Goal: Task Accomplishment & Management: Manage account settings

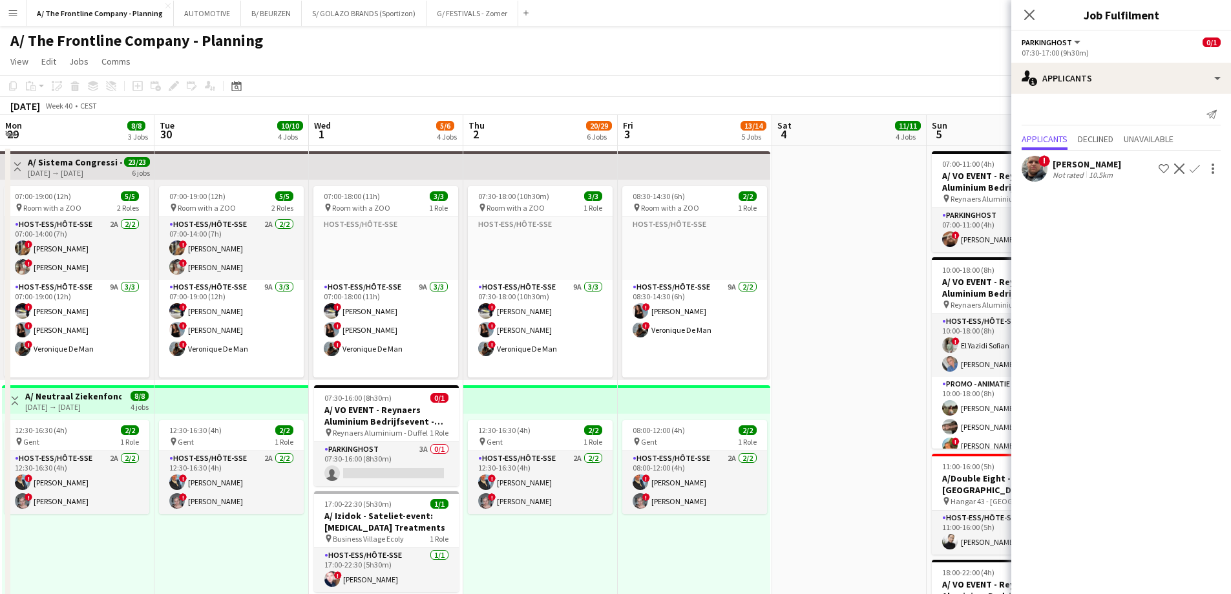
scroll to position [0, 335]
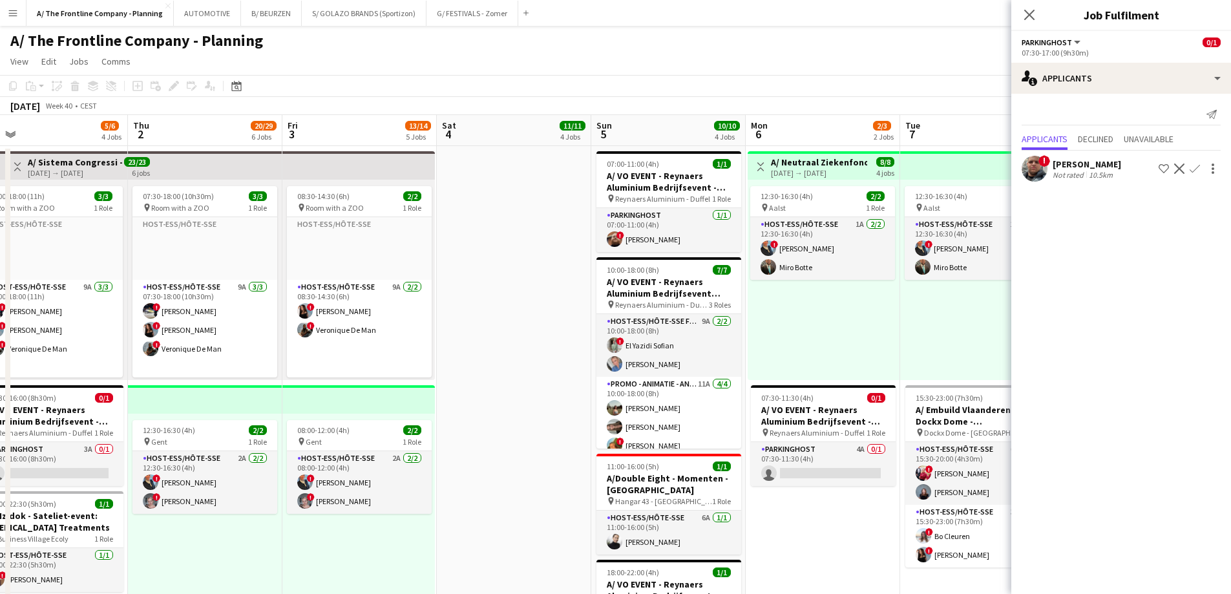
click at [9, 13] on app-icon "Menu" at bounding box center [13, 13] width 10 height 10
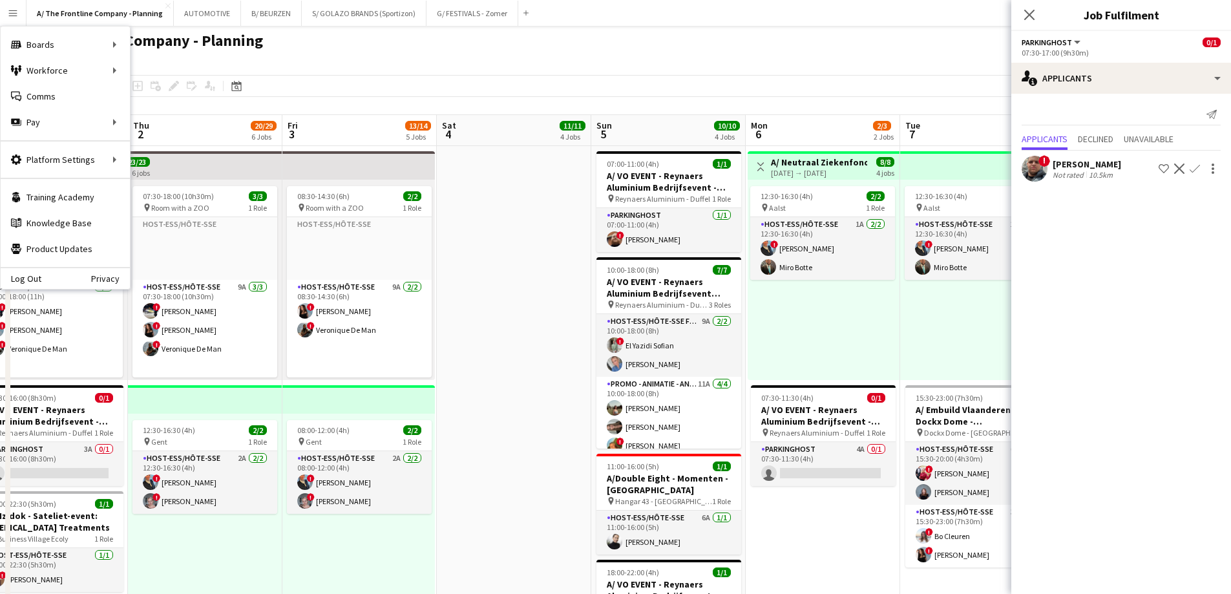
click at [322, 65] on app-page-menu "View Day view expanded Day view collapsed Month view Date picker Jump to [DATE]…" at bounding box center [615, 62] width 1231 height 25
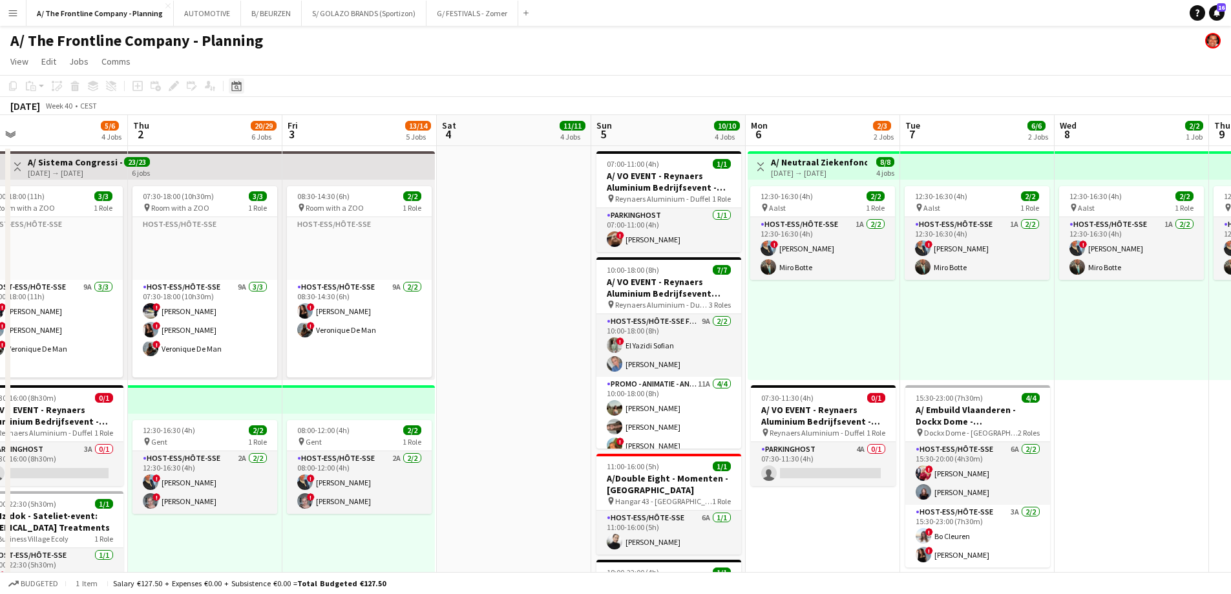
click at [240, 85] on icon at bounding box center [236, 86] width 10 height 10
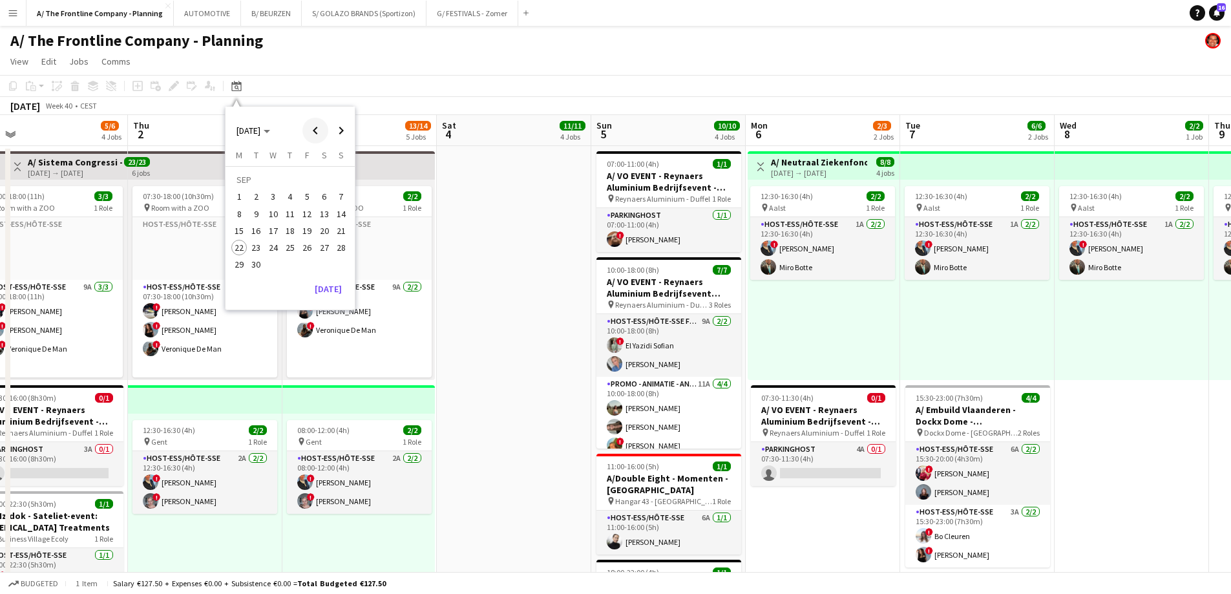
click at [313, 140] on span "Previous month" at bounding box center [315, 131] width 26 height 26
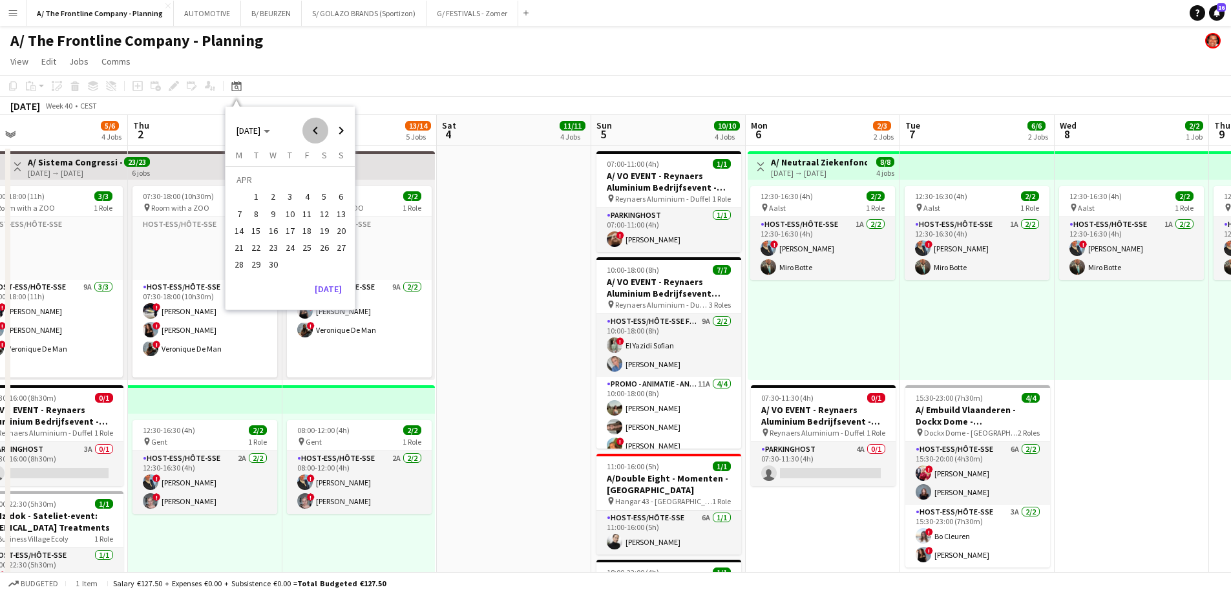
click at [313, 140] on span "Previous month" at bounding box center [315, 131] width 26 height 26
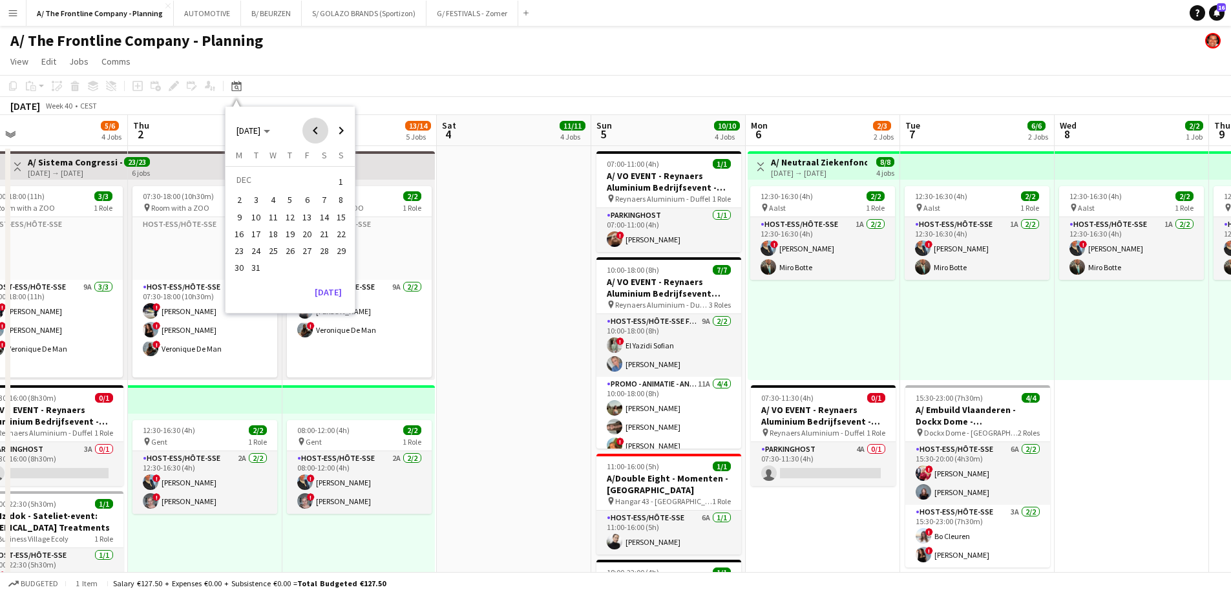
click at [313, 140] on span "Previous month" at bounding box center [315, 131] width 26 height 26
click at [340, 136] on span "Next month" at bounding box center [341, 131] width 26 height 26
click at [343, 186] on span "3" at bounding box center [342, 182] width 16 height 18
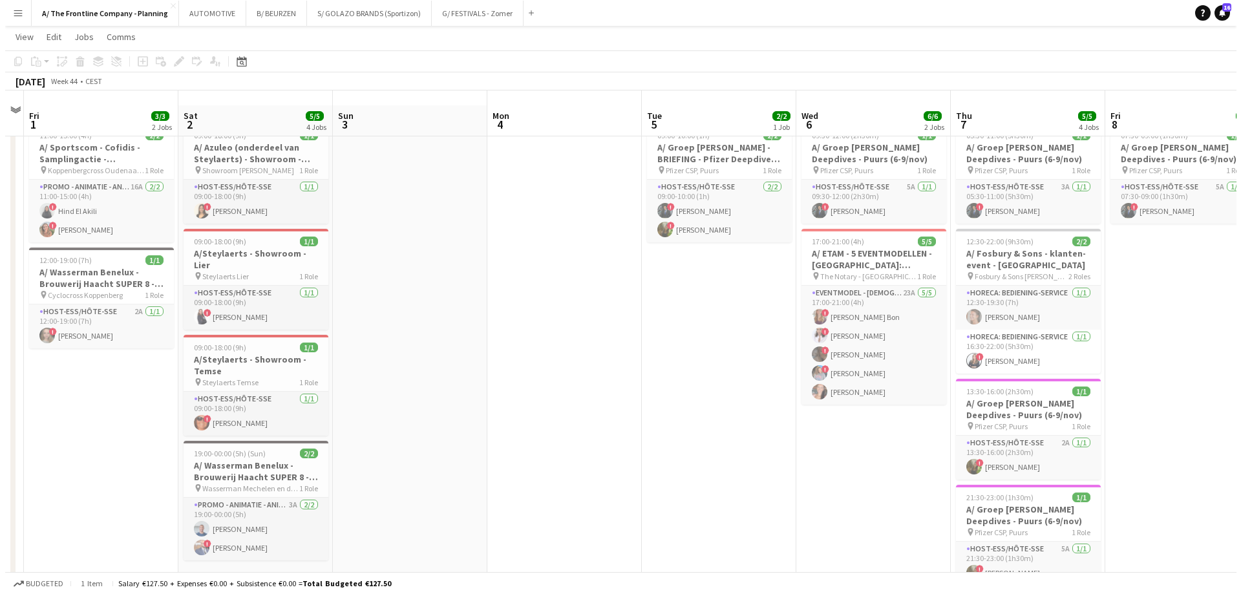
scroll to position [0, 0]
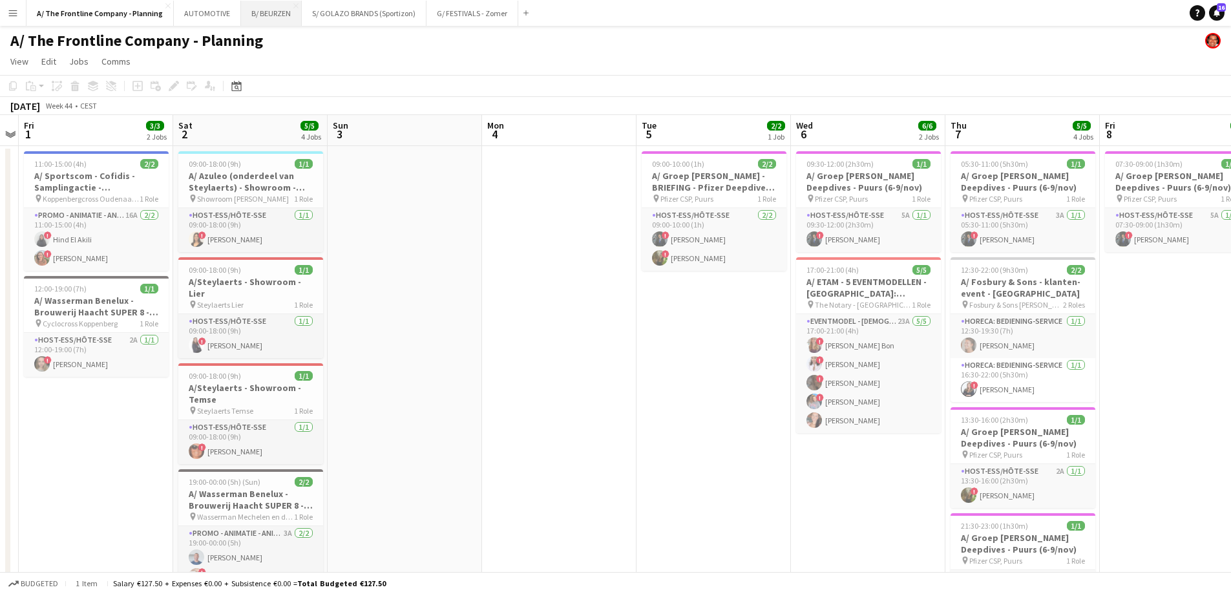
click at [271, 19] on button "B/ BEURZEN Close" at bounding box center [271, 13] width 61 height 25
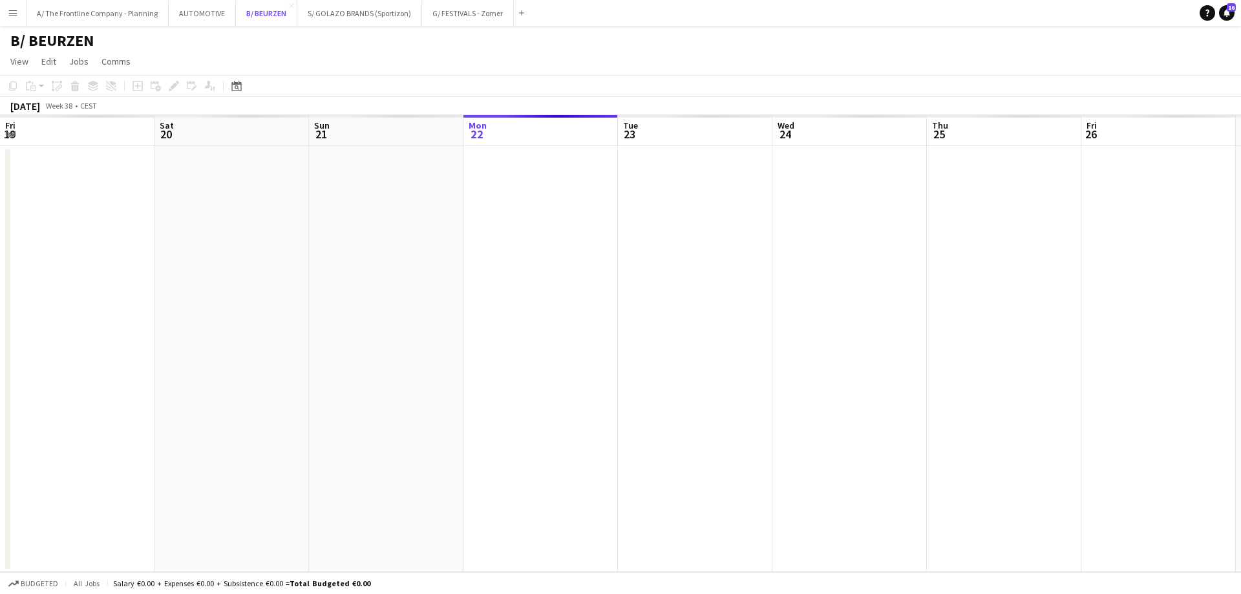
scroll to position [0, 309]
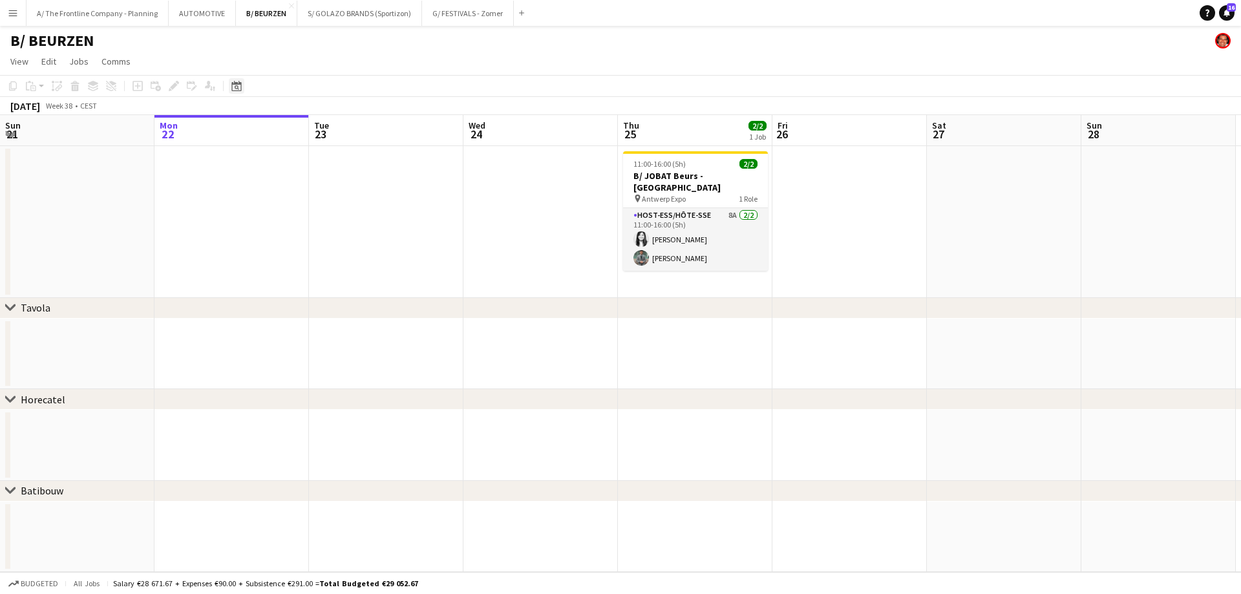
click at [240, 83] on icon at bounding box center [236, 86] width 10 height 10
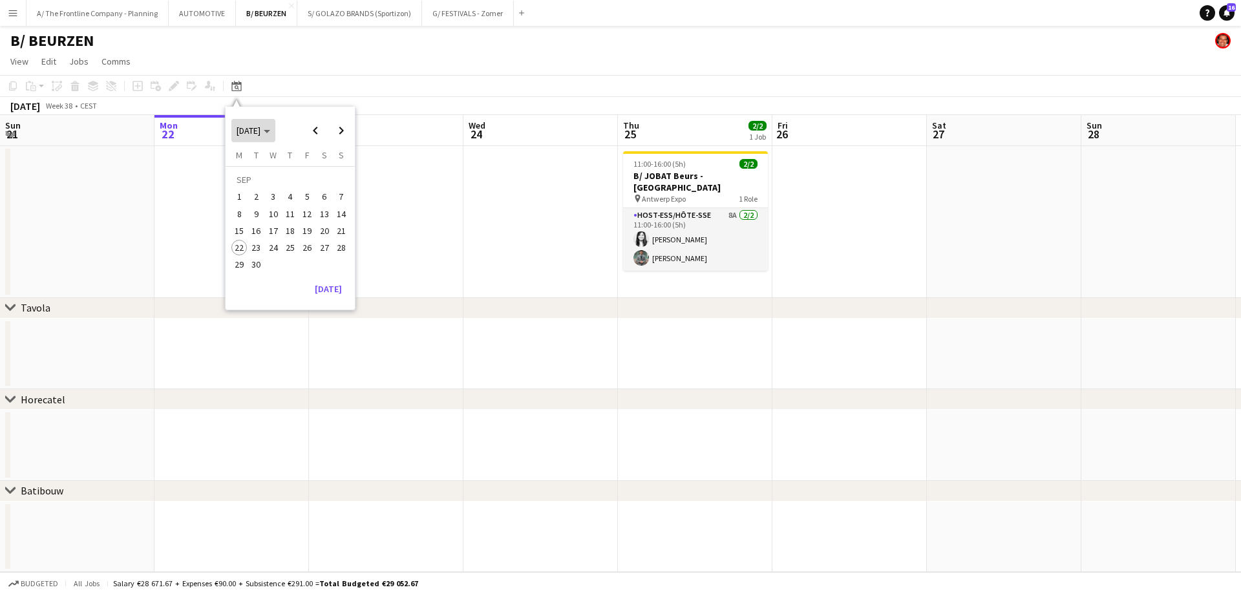
click at [256, 137] on span "Choose month and year" at bounding box center [253, 130] width 44 height 31
click at [251, 196] on span "2024" at bounding box center [245, 197] width 27 height 16
click at [297, 216] on span "NOV" at bounding box center [305, 214] width 27 height 16
click at [339, 182] on span "3" at bounding box center [342, 182] width 16 height 18
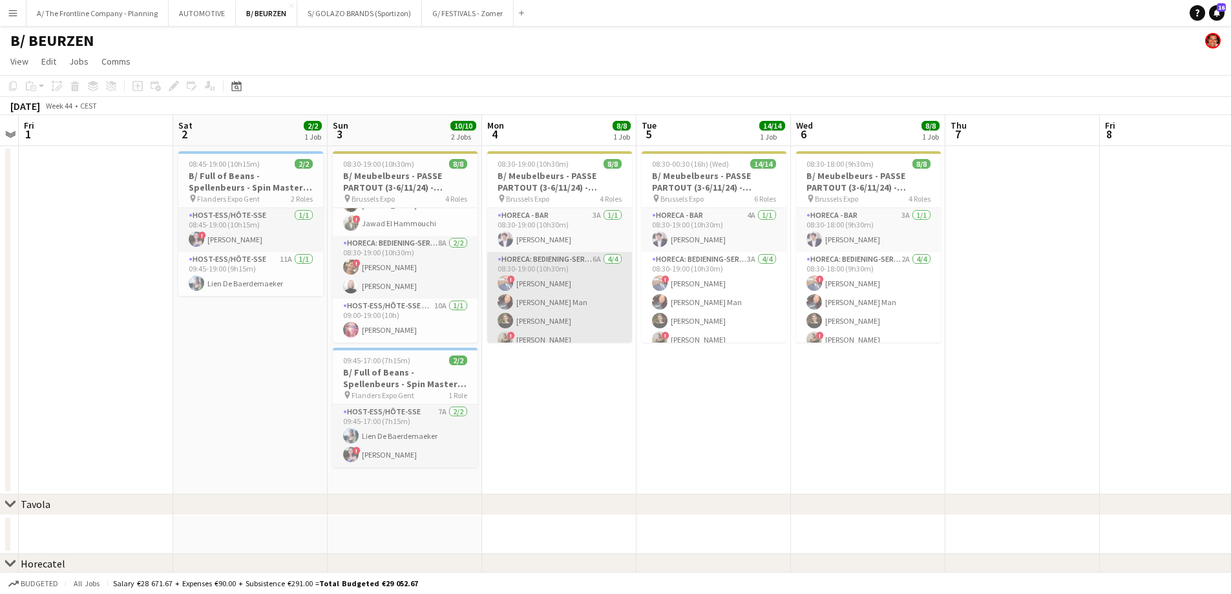
scroll to position [65, 0]
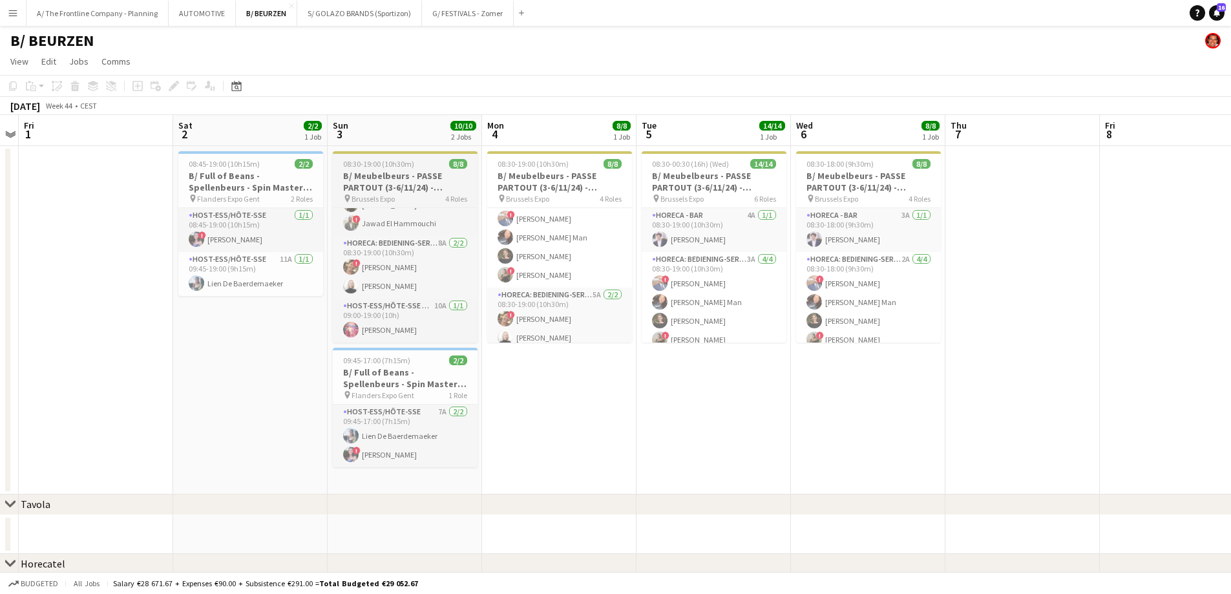
click at [368, 175] on h3 "B/ Meubelbeurs - PASSE PARTOUT (3-6/11/24) - Brussels Expo" at bounding box center [405, 181] width 145 height 23
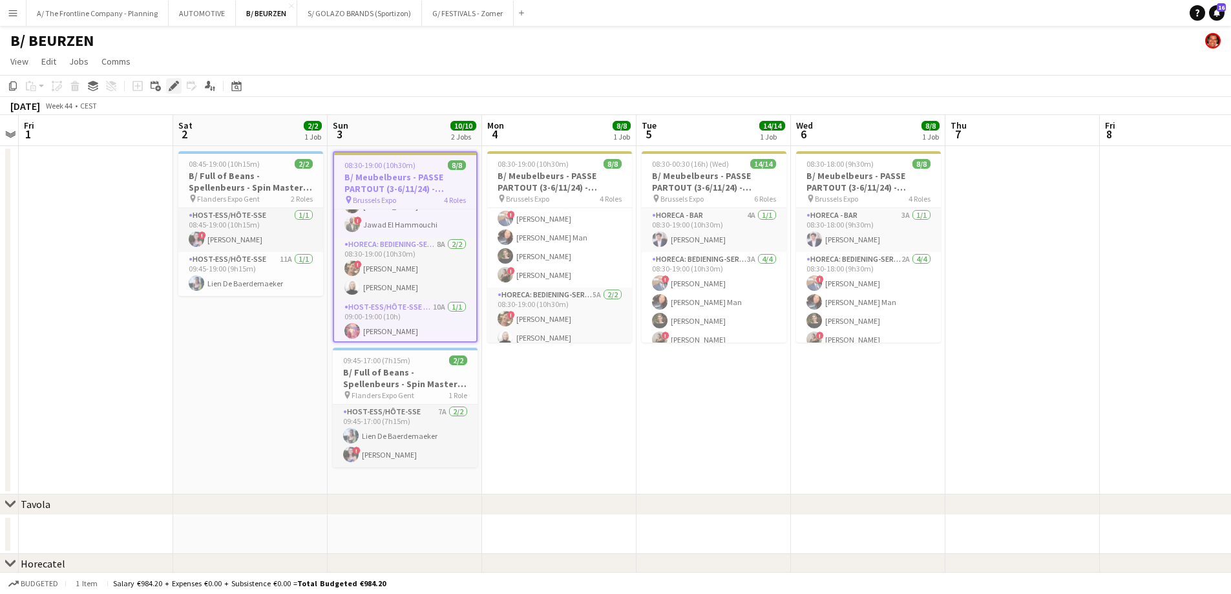
click at [171, 87] on icon at bounding box center [173, 86] width 7 height 7
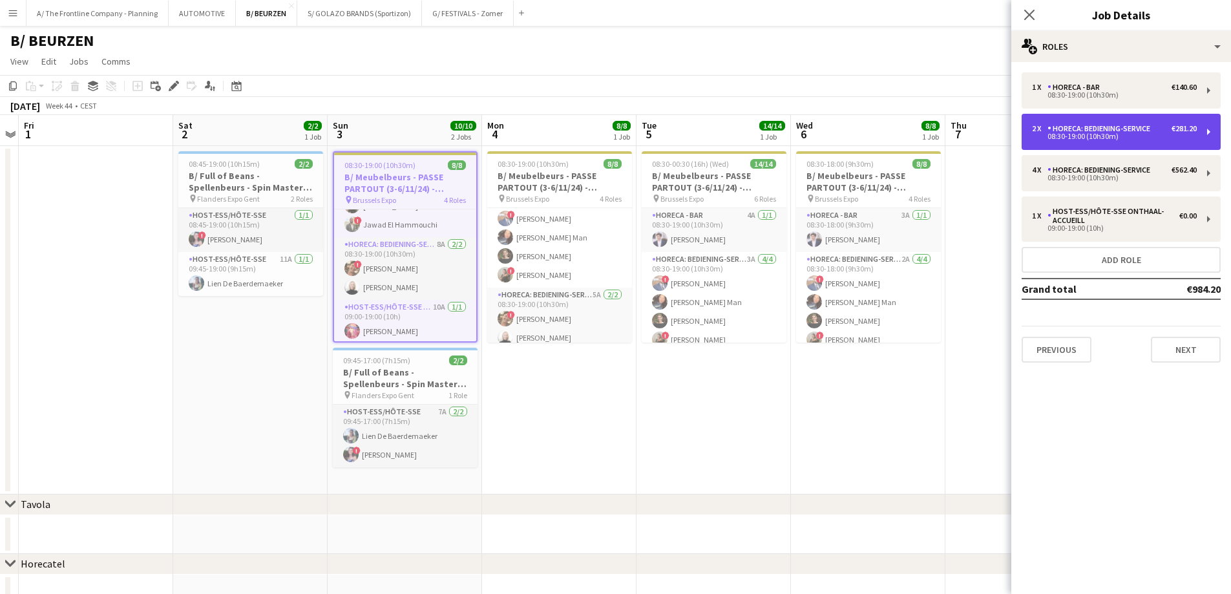
click at [1134, 142] on div "2 x Horeca: Bediening-Service €281.20 08:30-19:00 (10h30m)" at bounding box center [1121, 132] width 199 height 36
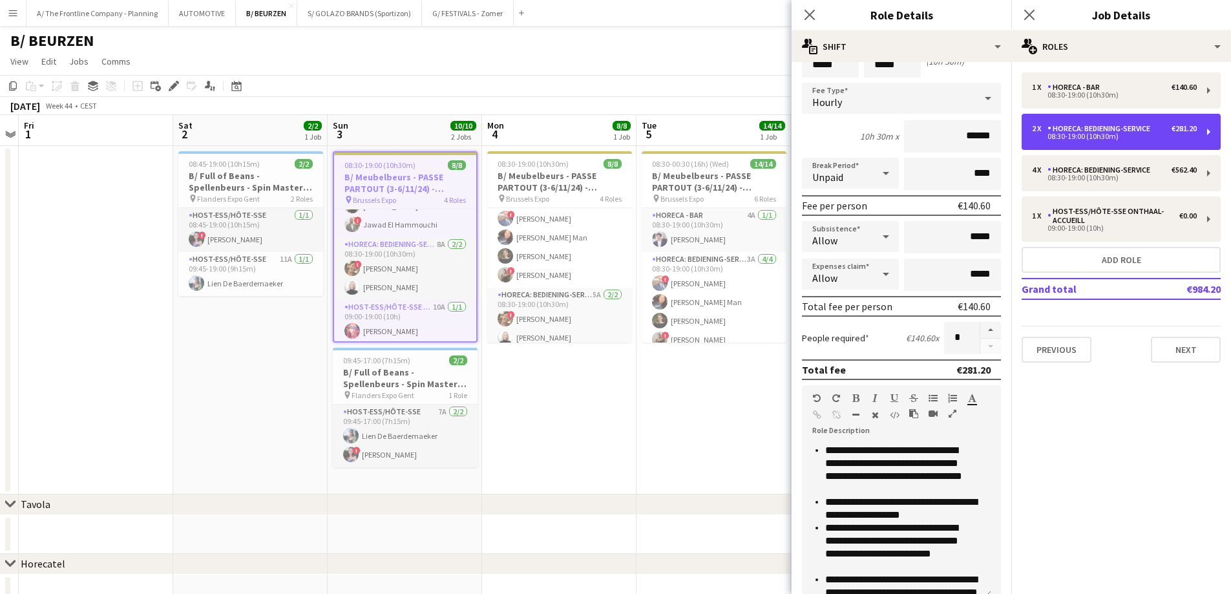
scroll to position [259, 0]
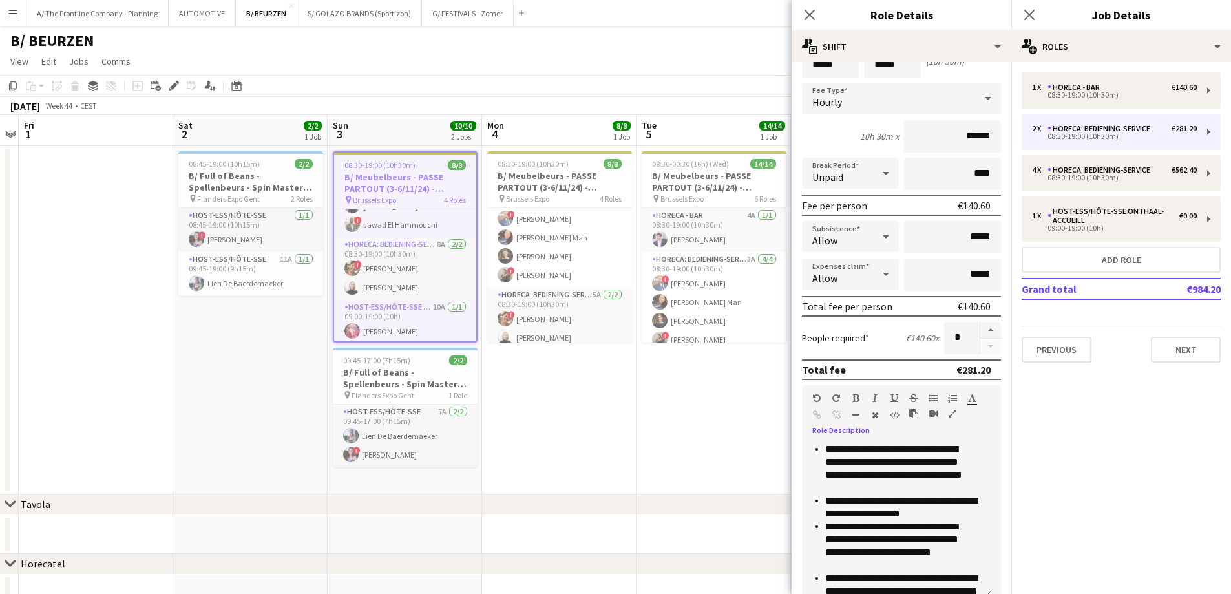
click at [955, 412] on icon "button" at bounding box center [953, 413] width 8 height 9
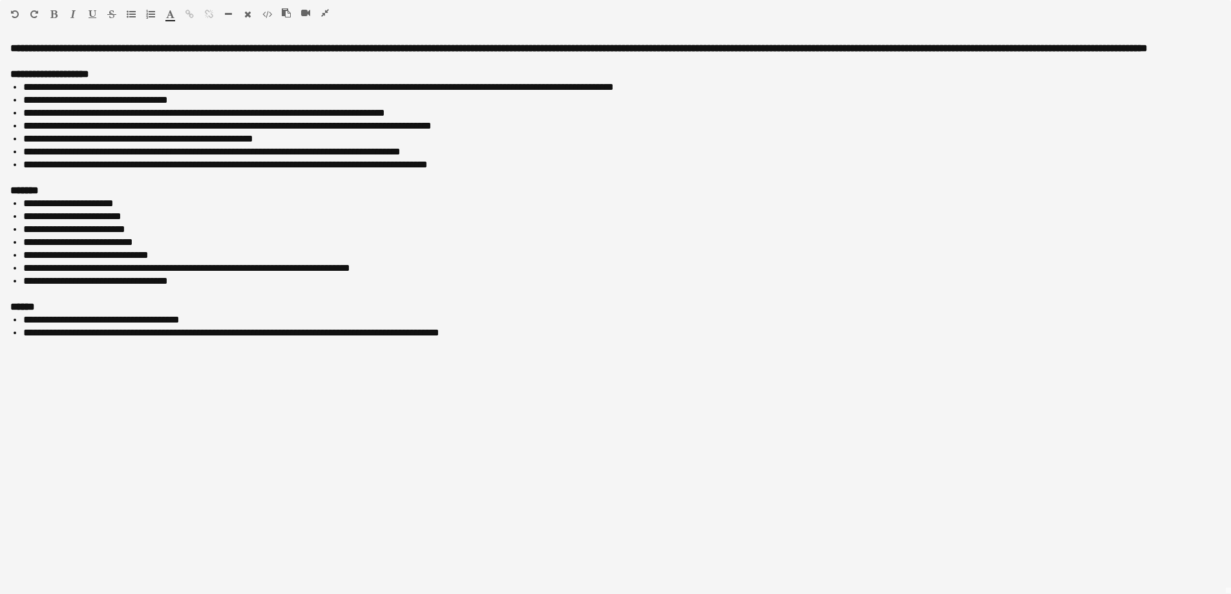
click at [326, 15] on icon "button" at bounding box center [325, 12] width 8 height 9
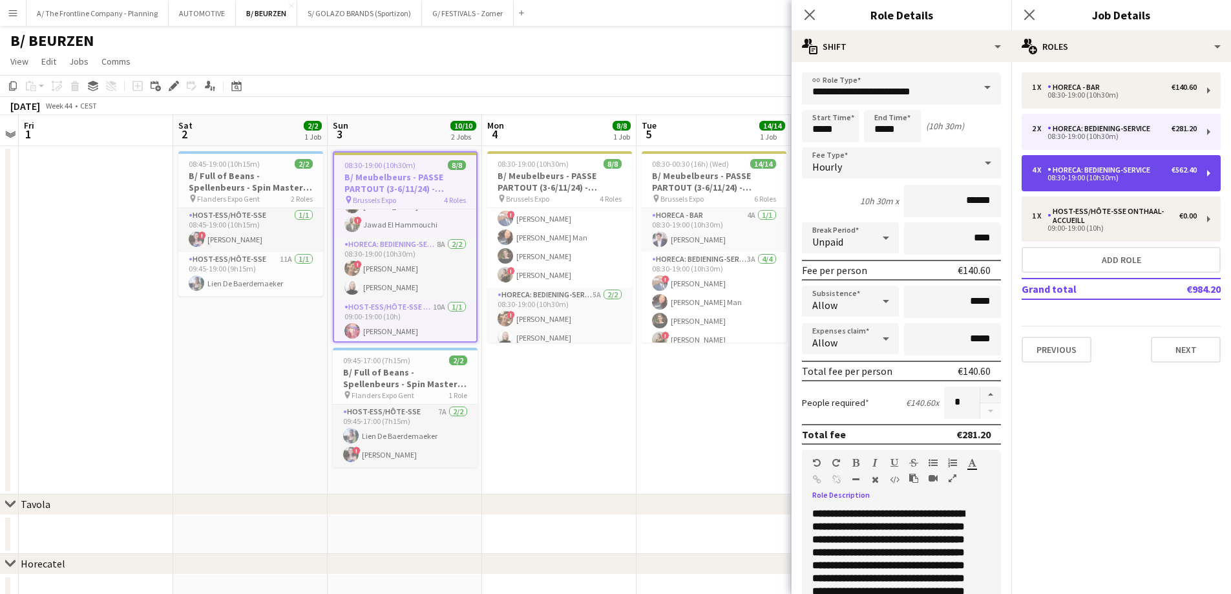
click at [1098, 180] on div "08:30-19:00 (10h30m)" at bounding box center [1114, 178] width 165 height 6
type input "*"
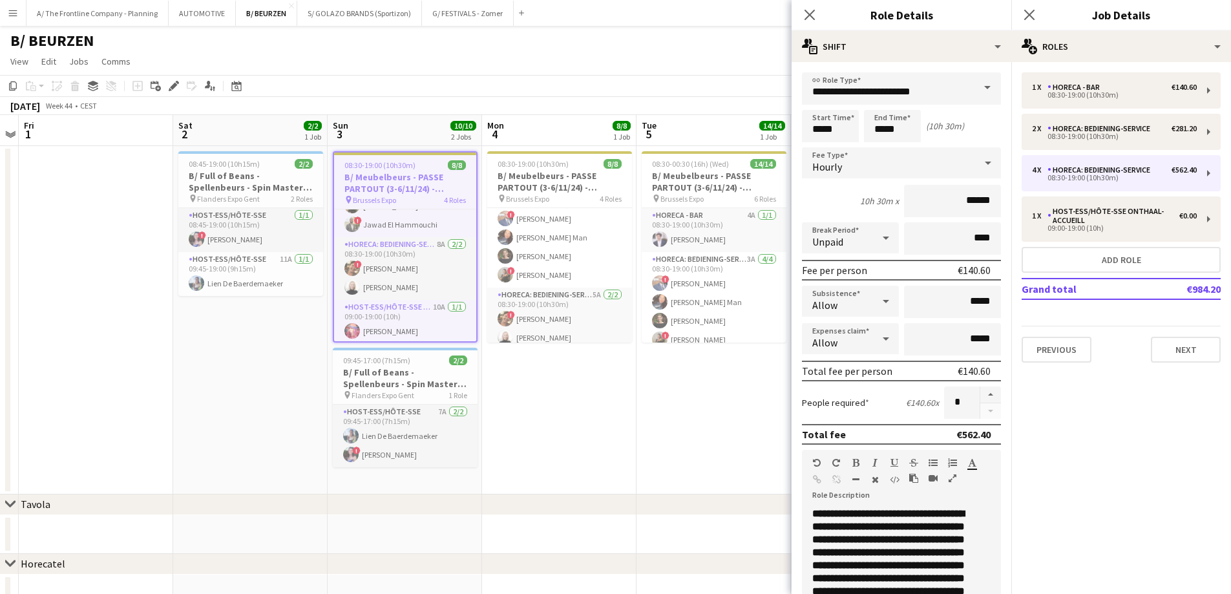
click at [953, 474] on icon "button" at bounding box center [953, 478] width 8 height 9
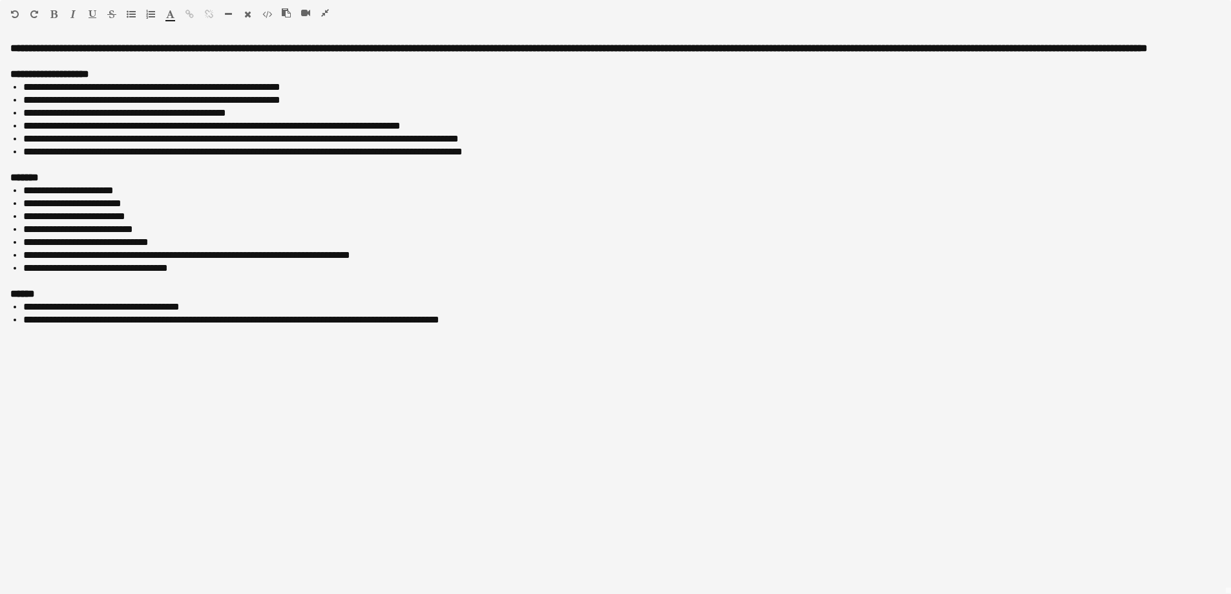
click at [328, 12] on icon "button" at bounding box center [325, 12] width 8 height 9
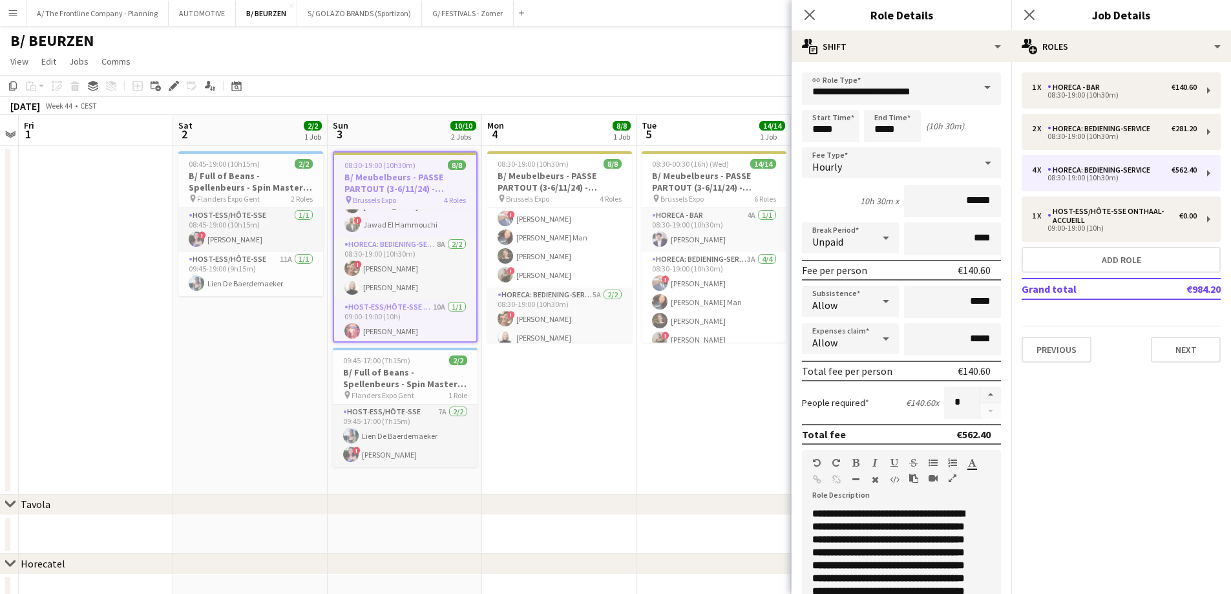
click at [284, 334] on app-date-cell "08:45-19:00 (10h15m) 2/2 B/ Full of Beans - Spellenbeurs - Spin Master - Gent (…" at bounding box center [250, 320] width 154 height 348
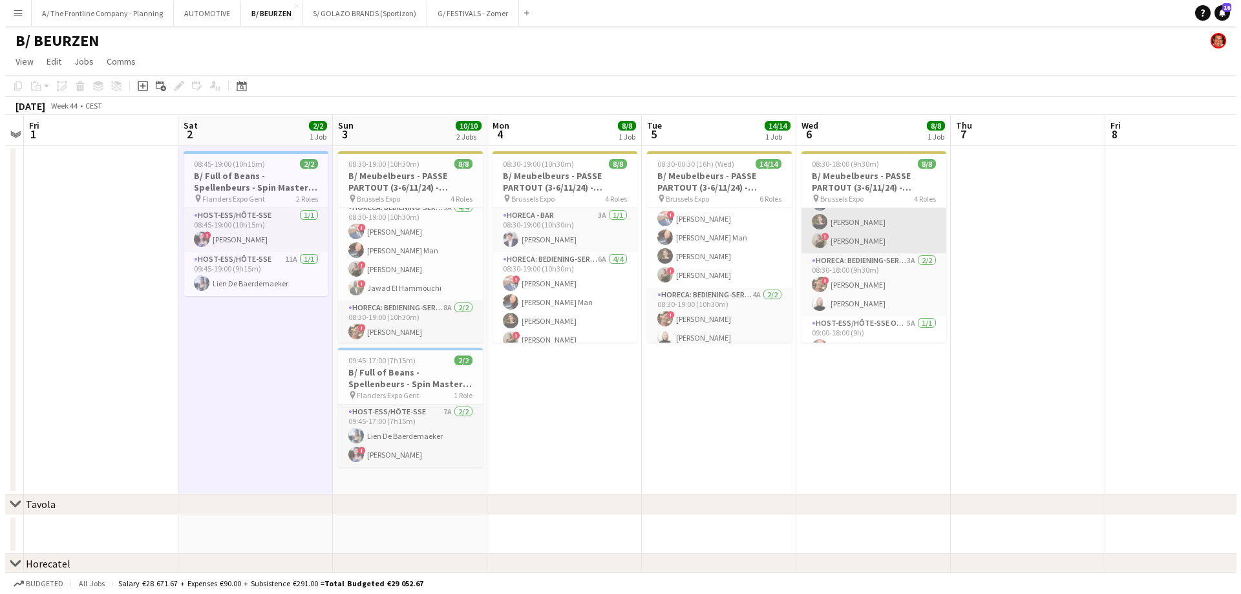
scroll to position [116, 0]
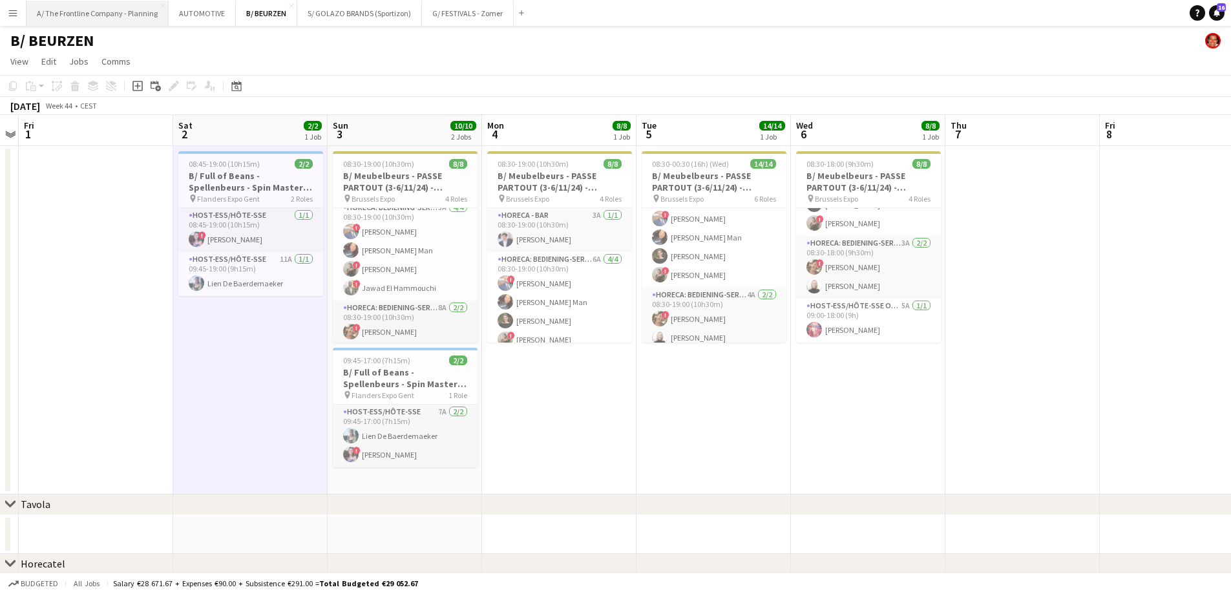
drag, startPoint x: 73, startPoint y: 18, endPoint x: 79, endPoint y: 7, distance: 12.4
click at [73, 15] on button "A/ The Frontline Company - Planning Close" at bounding box center [98, 13] width 142 height 25
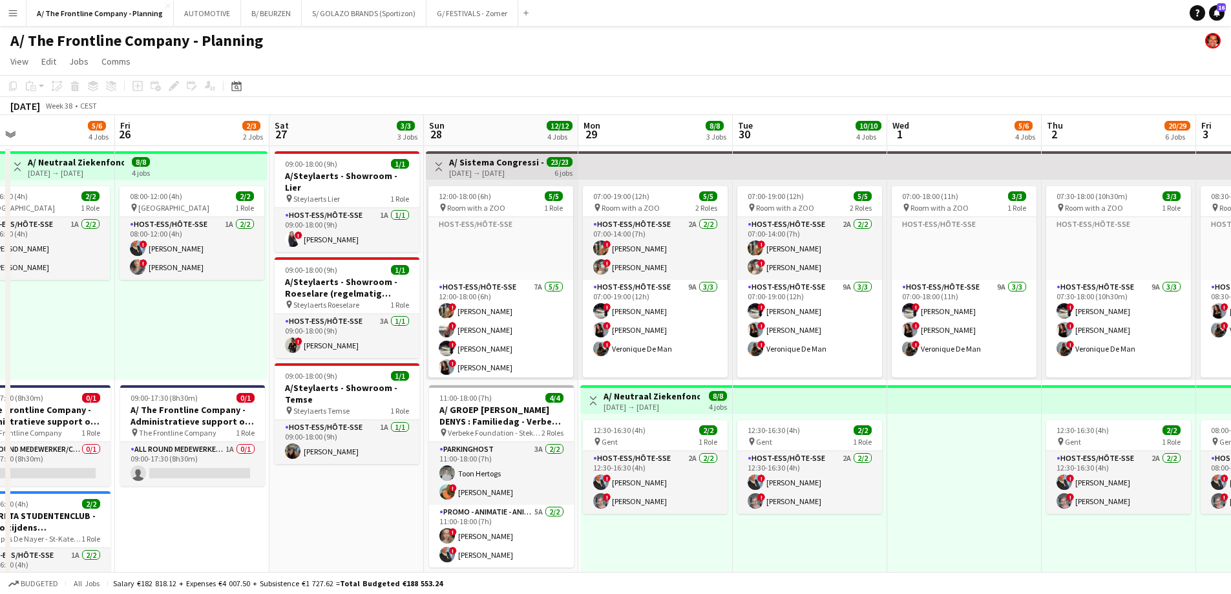
scroll to position [0, 469]
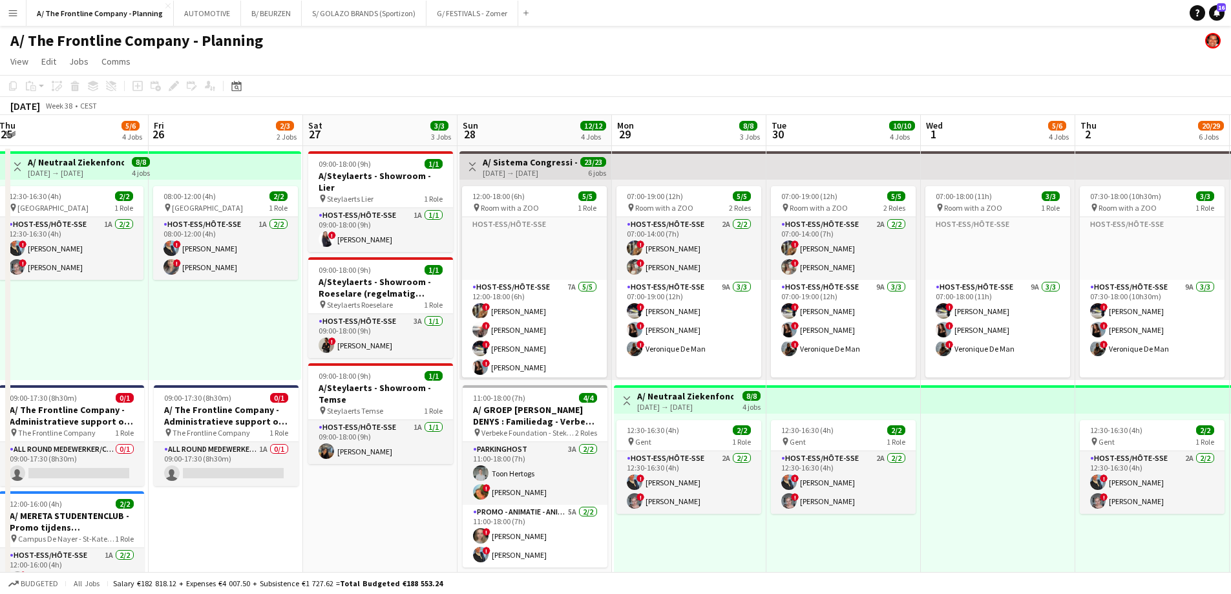
drag, startPoint x: 624, startPoint y: 288, endPoint x: 47, endPoint y: 262, distance: 577.7
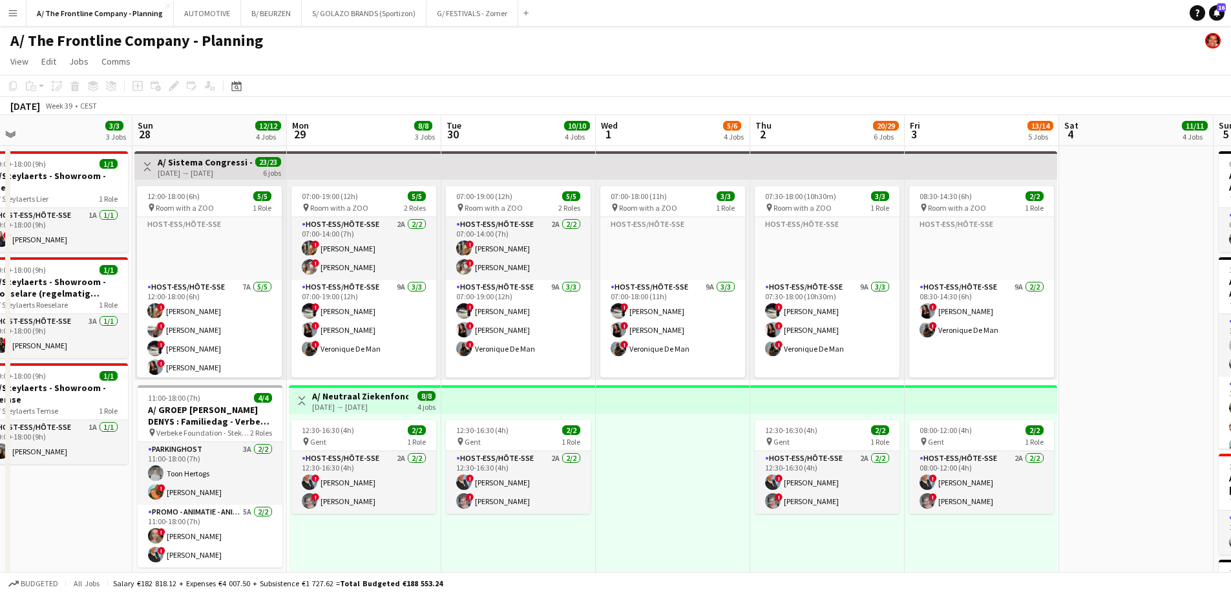
scroll to position [0, 382]
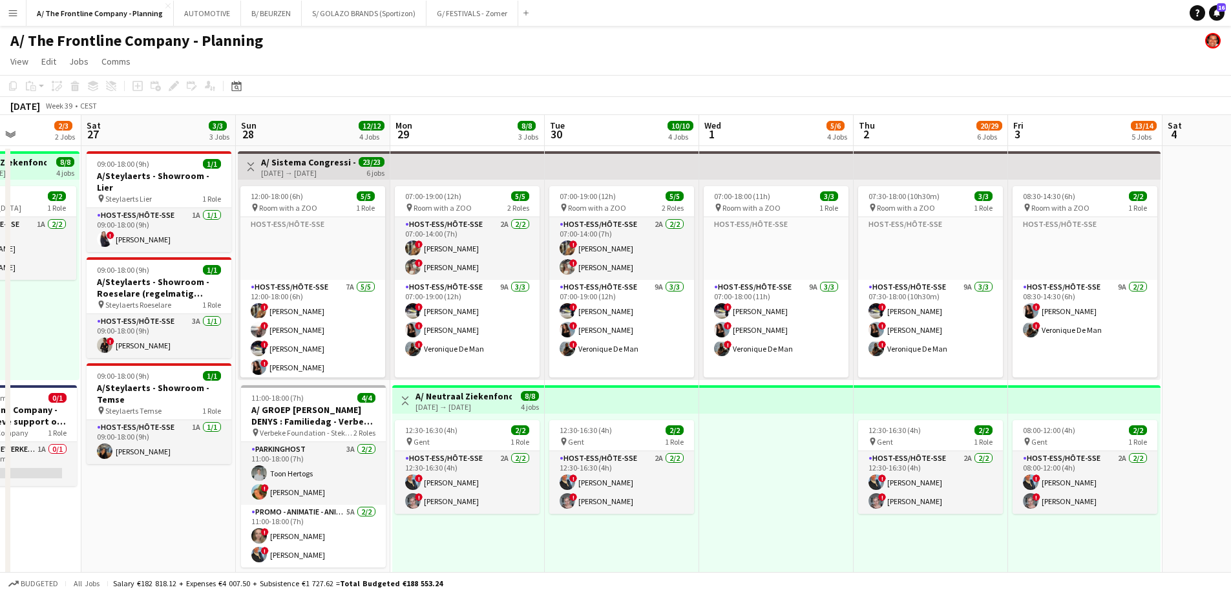
drag, startPoint x: 355, startPoint y: 336, endPoint x: 255, endPoint y: 332, distance: 100.3
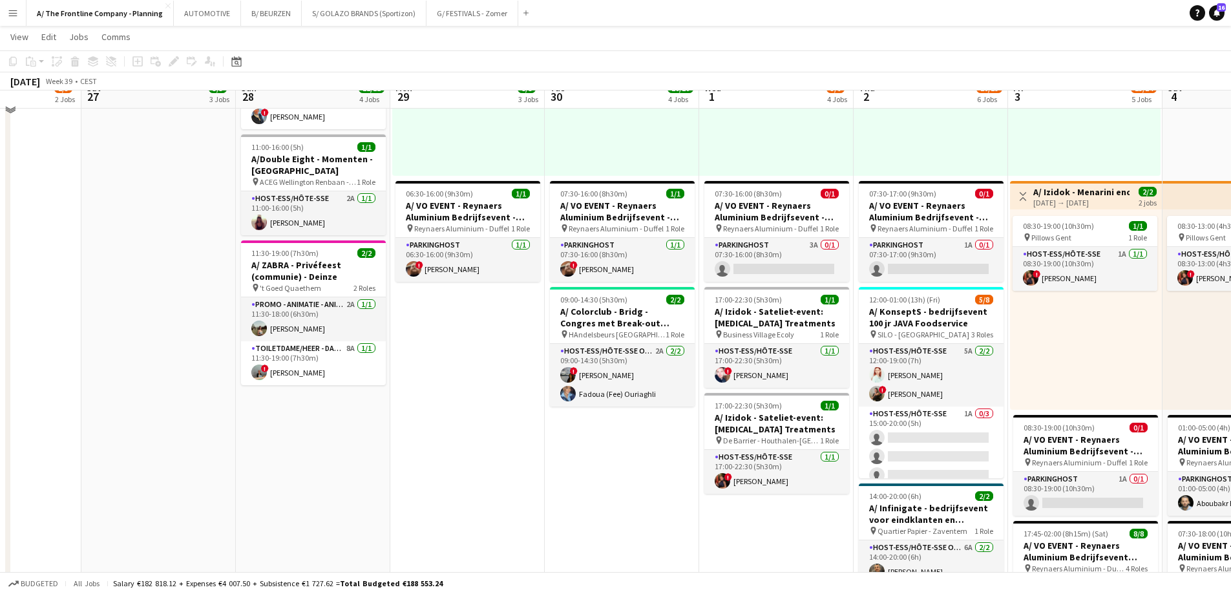
scroll to position [452, 0]
